Goal: Navigation & Orientation: Find specific page/section

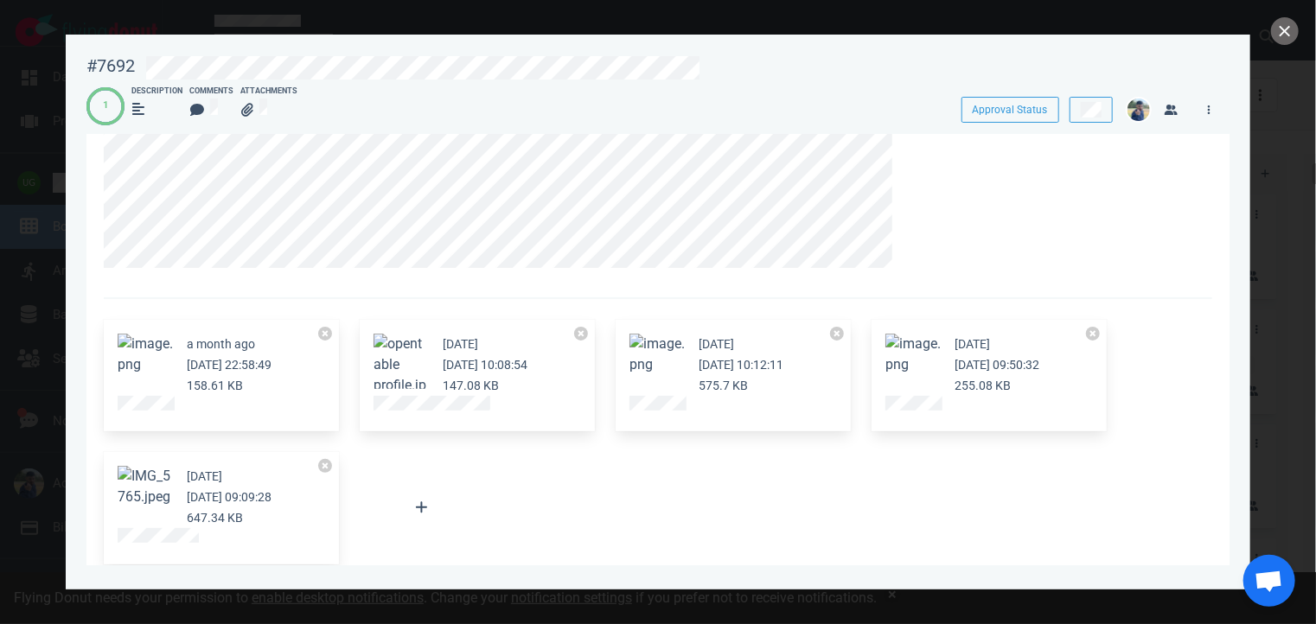
scroll to position [183, 0]
click at [150, 483] on button "Zoom image" at bounding box center [145, 484] width 55 height 42
click at [16, 20] on div at bounding box center [658, 312] width 1316 height 624
click at [106, 68] on div "#7692" at bounding box center [110, 66] width 48 height 22
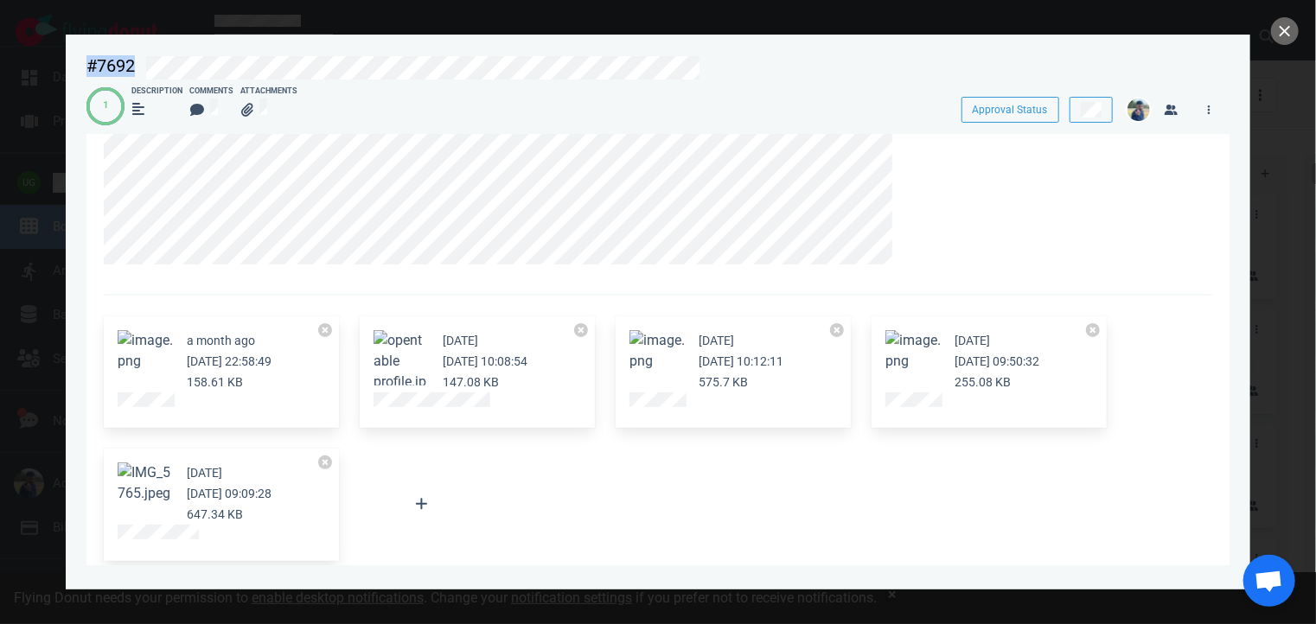
click at [106, 68] on div "#7692" at bounding box center [110, 66] width 48 height 22
copy div "#7692"
click at [1103, 112] on button at bounding box center [1091, 110] width 43 height 26
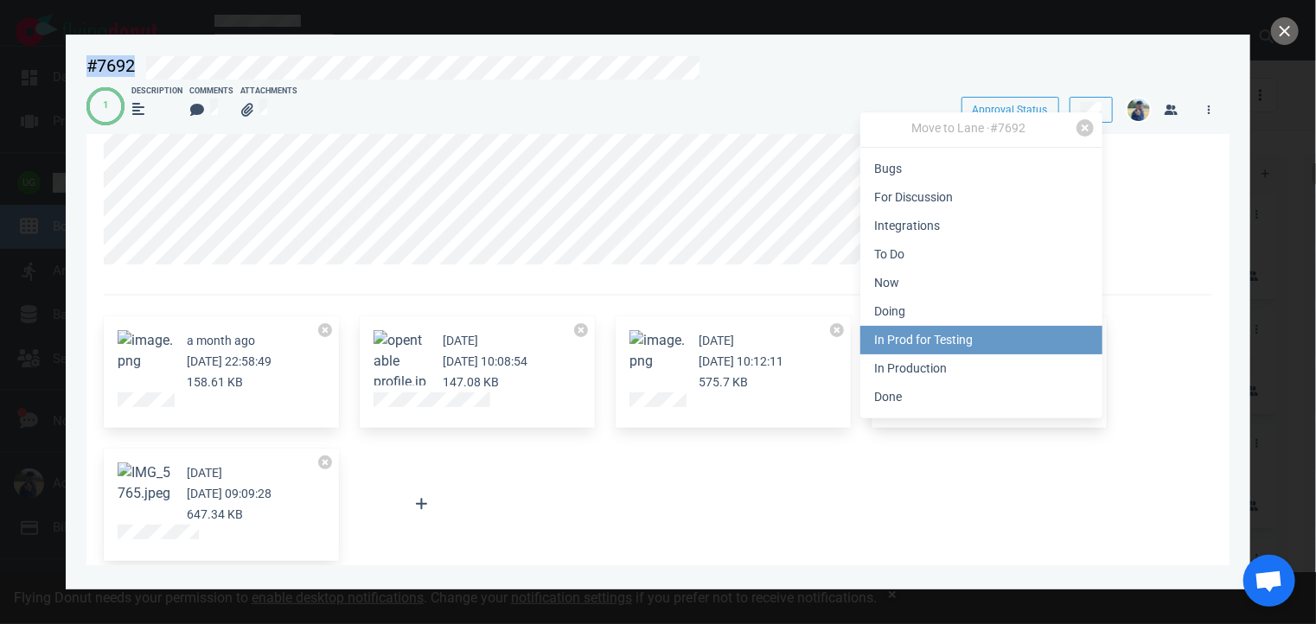
click at [967, 345] on link "In Prod for Testing" at bounding box center [981, 340] width 242 height 29
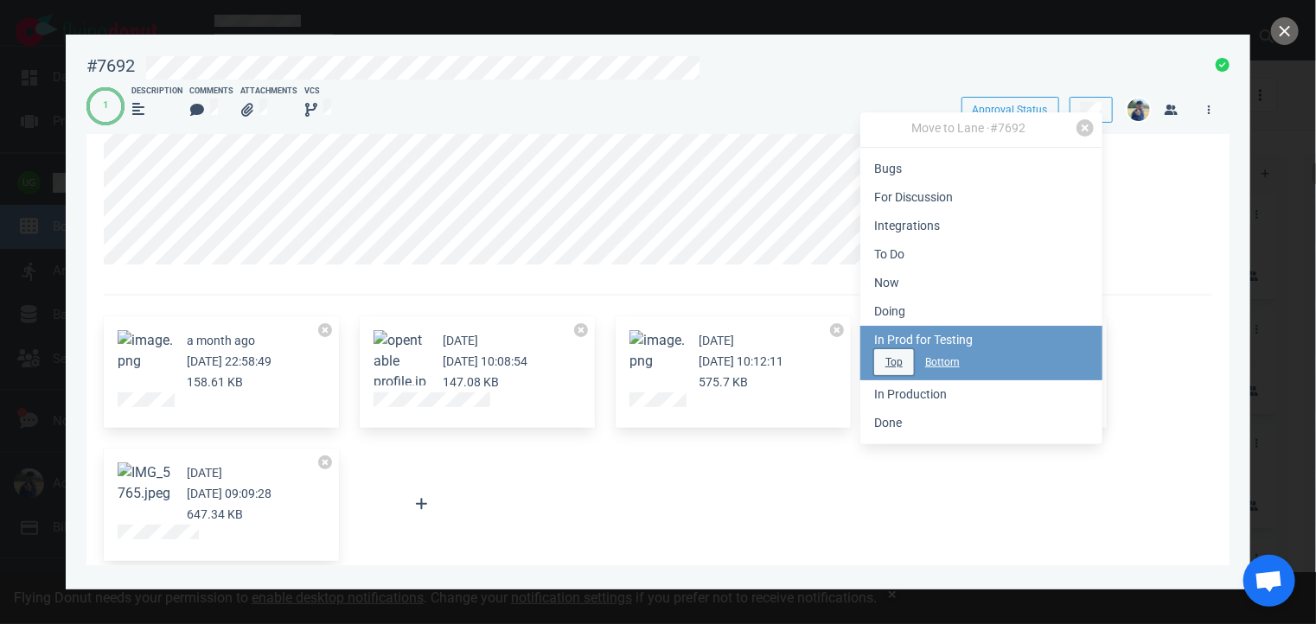
click at [897, 362] on button "Top" at bounding box center [894, 362] width 40 height 26
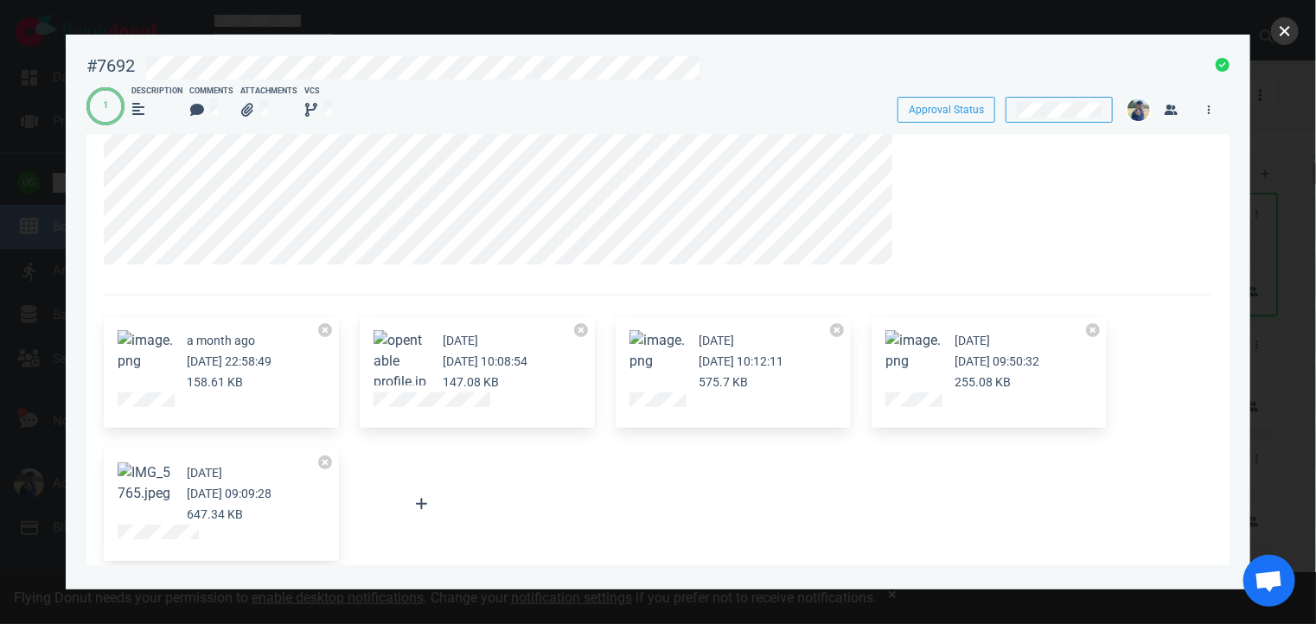
click at [1287, 32] on button "close" at bounding box center [1285, 31] width 28 height 28
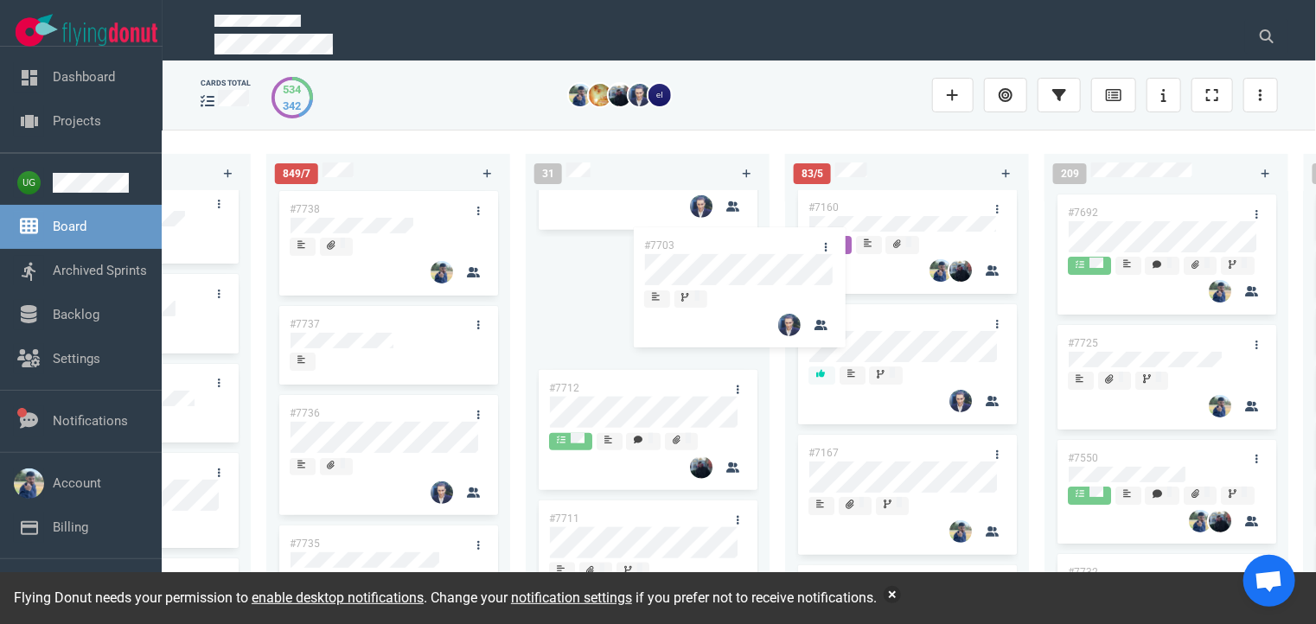
scroll to position [873, 0]
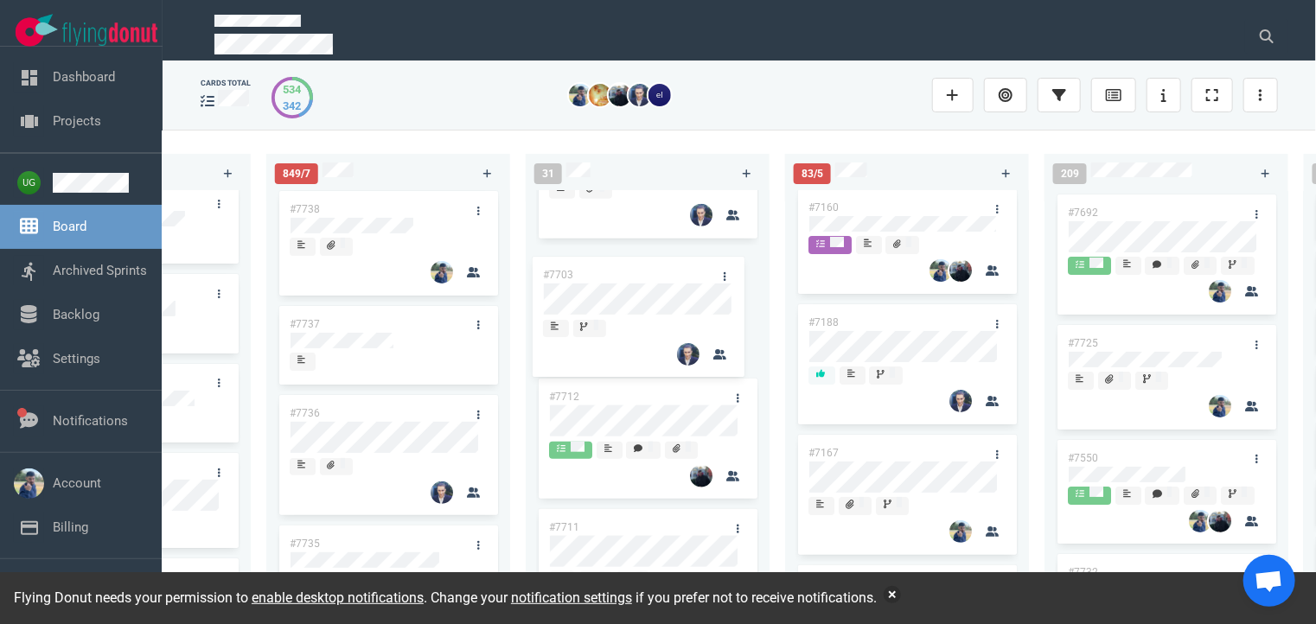
click at [652, 306] on div "#3249 #7729 #7512 #7699 #7724 #7707 #7279 #7662 #7703 #7712 #7711 #6591 #7703" at bounding box center [648, 392] width 244 height 403
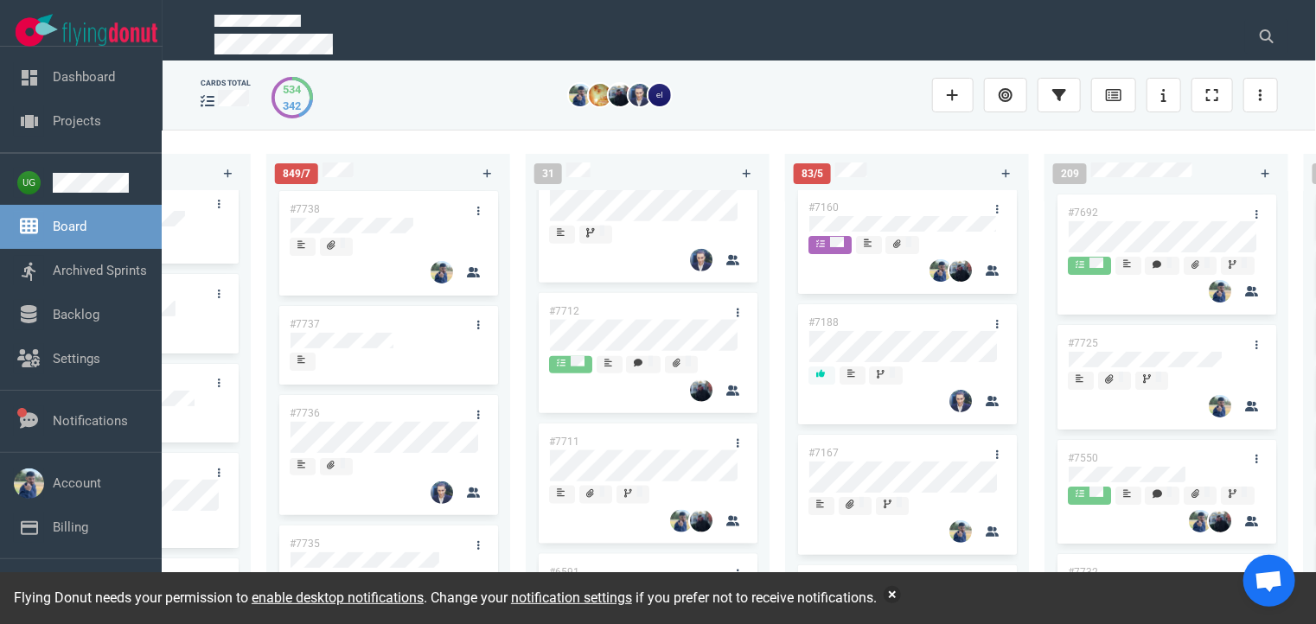
scroll to position [1036, 0]
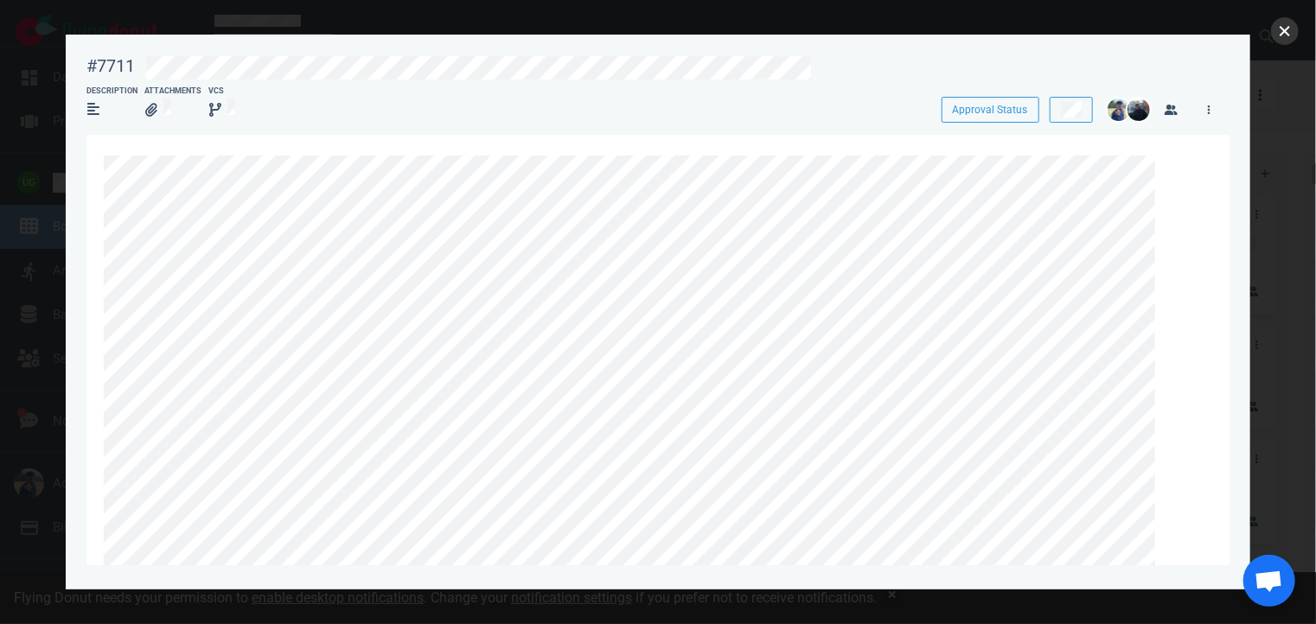
click at [1278, 28] on button "close" at bounding box center [1285, 31] width 28 height 28
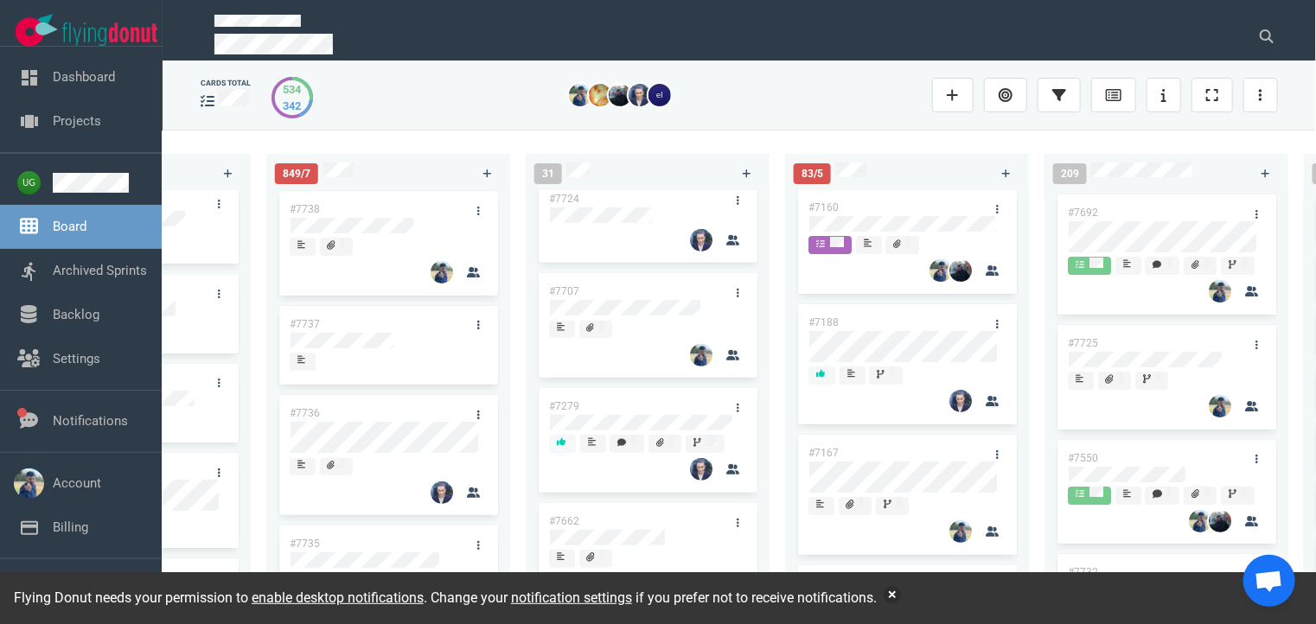
scroll to position [505, 0]
